Goal: Find specific page/section: Find specific page/section

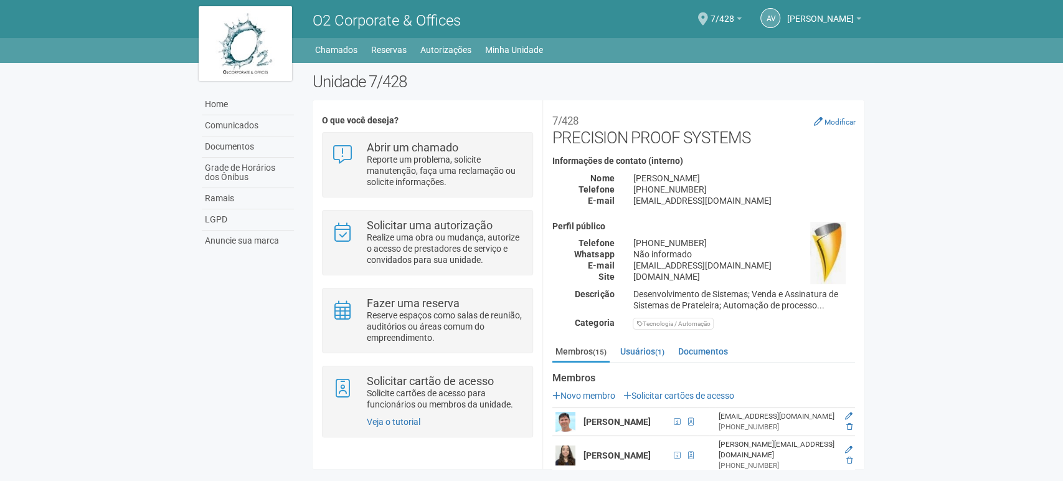
click at [237, 35] on img at bounding box center [245, 43] width 93 height 75
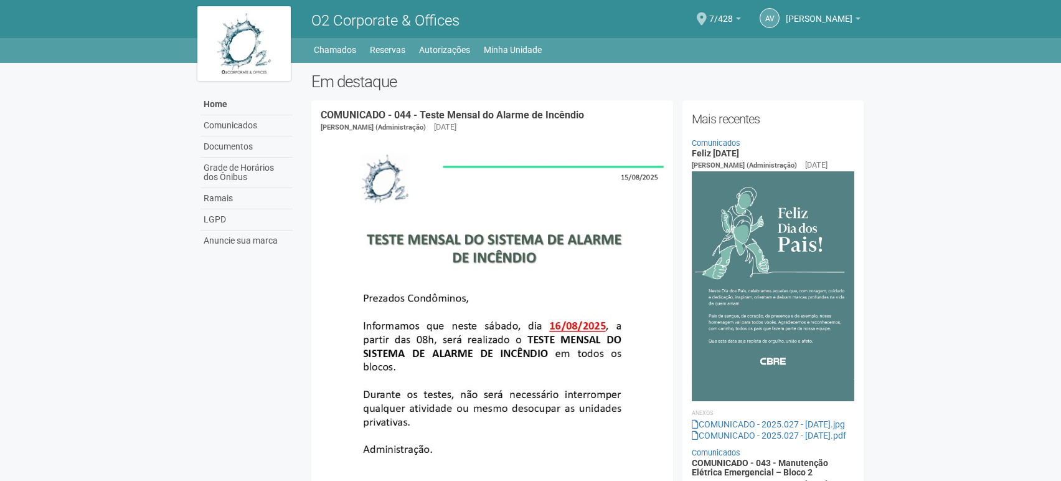
click at [402, 26] on span "O2 Corporate & Offices" at bounding box center [385, 20] width 148 height 17
